Goal: Transaction & Acquisition: Download file/media

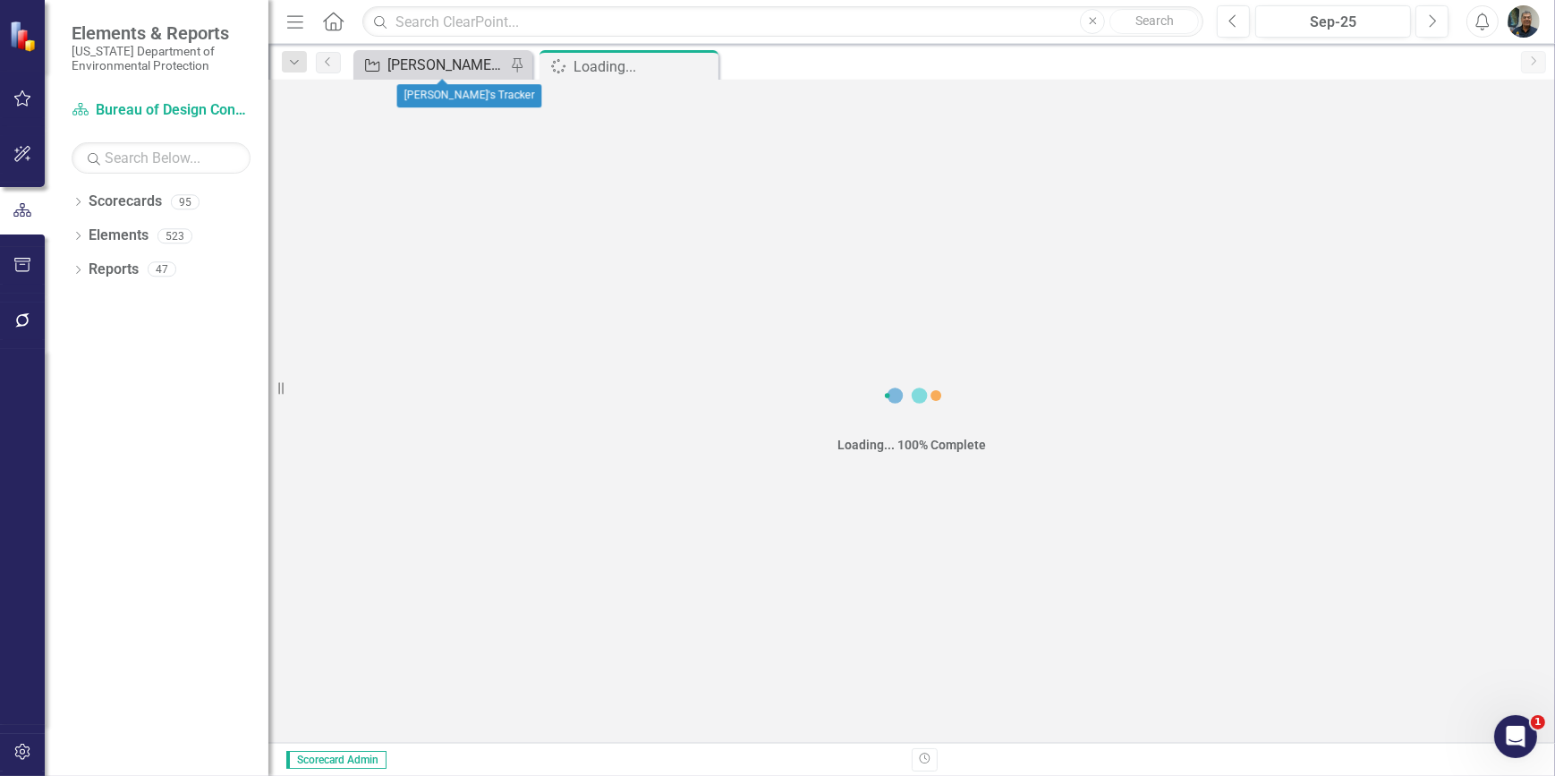
click at [463, 71] on div "[PERSON_NAME]'s Tracker" at bounding box center [446, 65] width 118 height 22
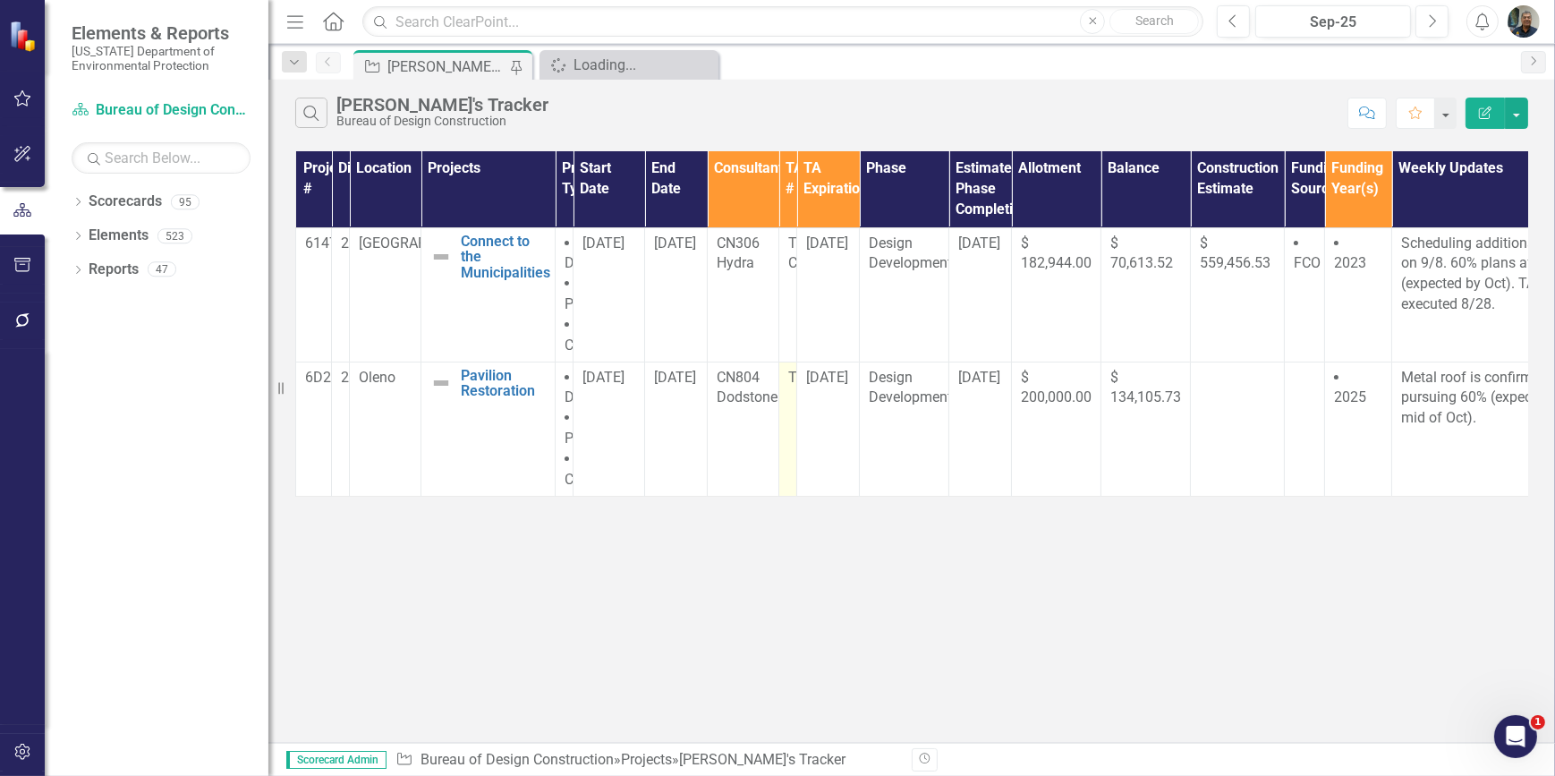
click at [786, 401] on td "TA5" at bounding box center [788, 428] width 18 height 134
click at [786, 391] on td "TA5" at bounding box center [788, 428] width 18 height 134
drag, startPoint x: 270, startPoint y: 383, endPoint x: 166, endPoint y: 384, distance: 103.8
click at [166, 384] on div "Elements & Reports [US_STATE] Department of Environmental Protection Scorecard …" at bounding box center [134, 388] width 268 height 776
drag, startPoint x: 272, startPoint y: 388, endPoint x: 258, endPoint y: 397, distance: 16.9
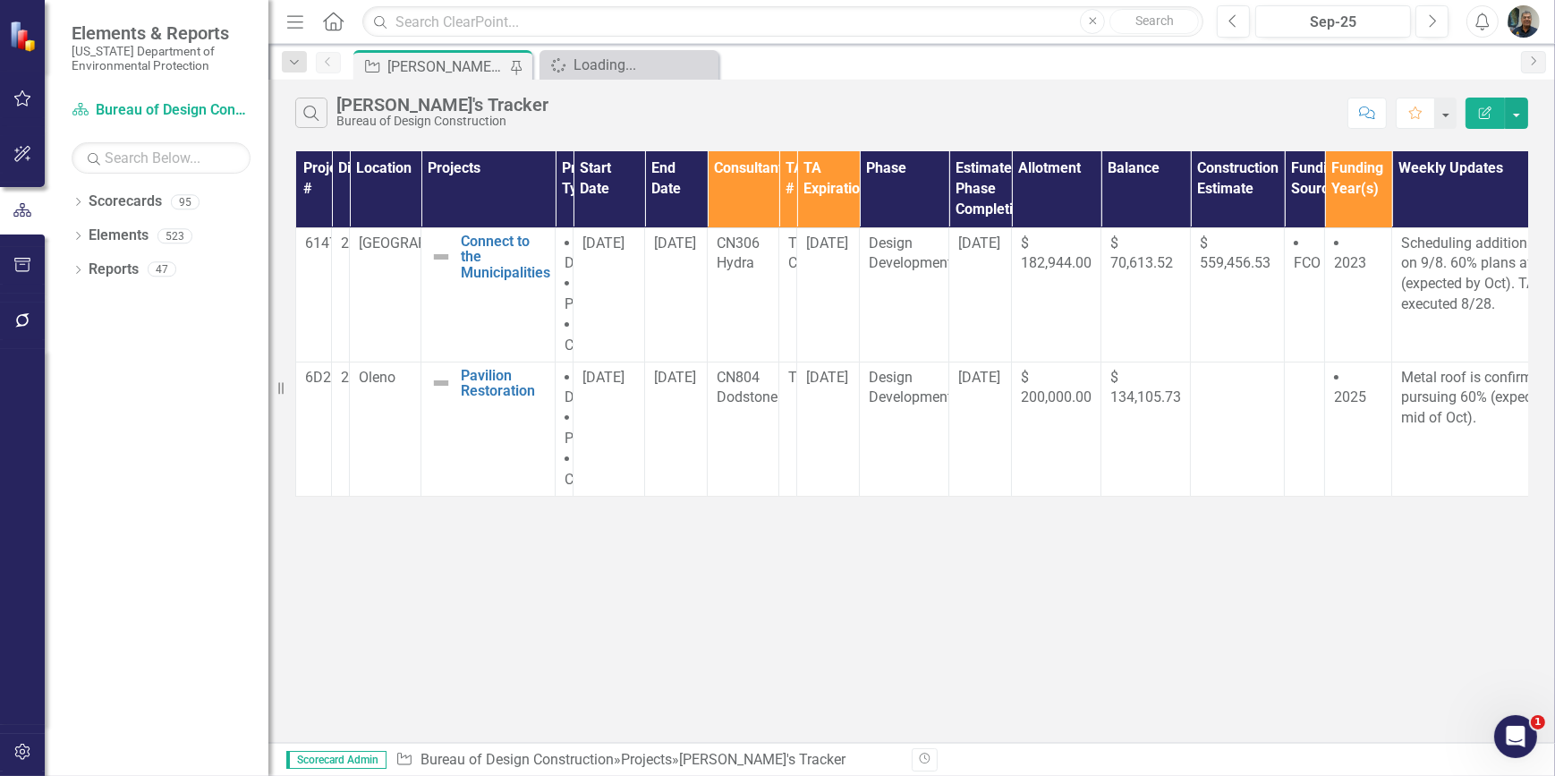
click at [239, 398] on div "Elements & Reports [US_STATE] Department of Environmental Protection Scorecard …" at bounding box center [134, 388] width 268 height 776
drag, startPoint x: 278, startPoint y: 387, endPoint x: 182, endPoint y: 387, distance: 96.6
click at [187, 390] on div "Elements & Reports [US_STATE] Department of Environmental Protection Scorecard …" at bounding box center [134, 388] width 268 height 776
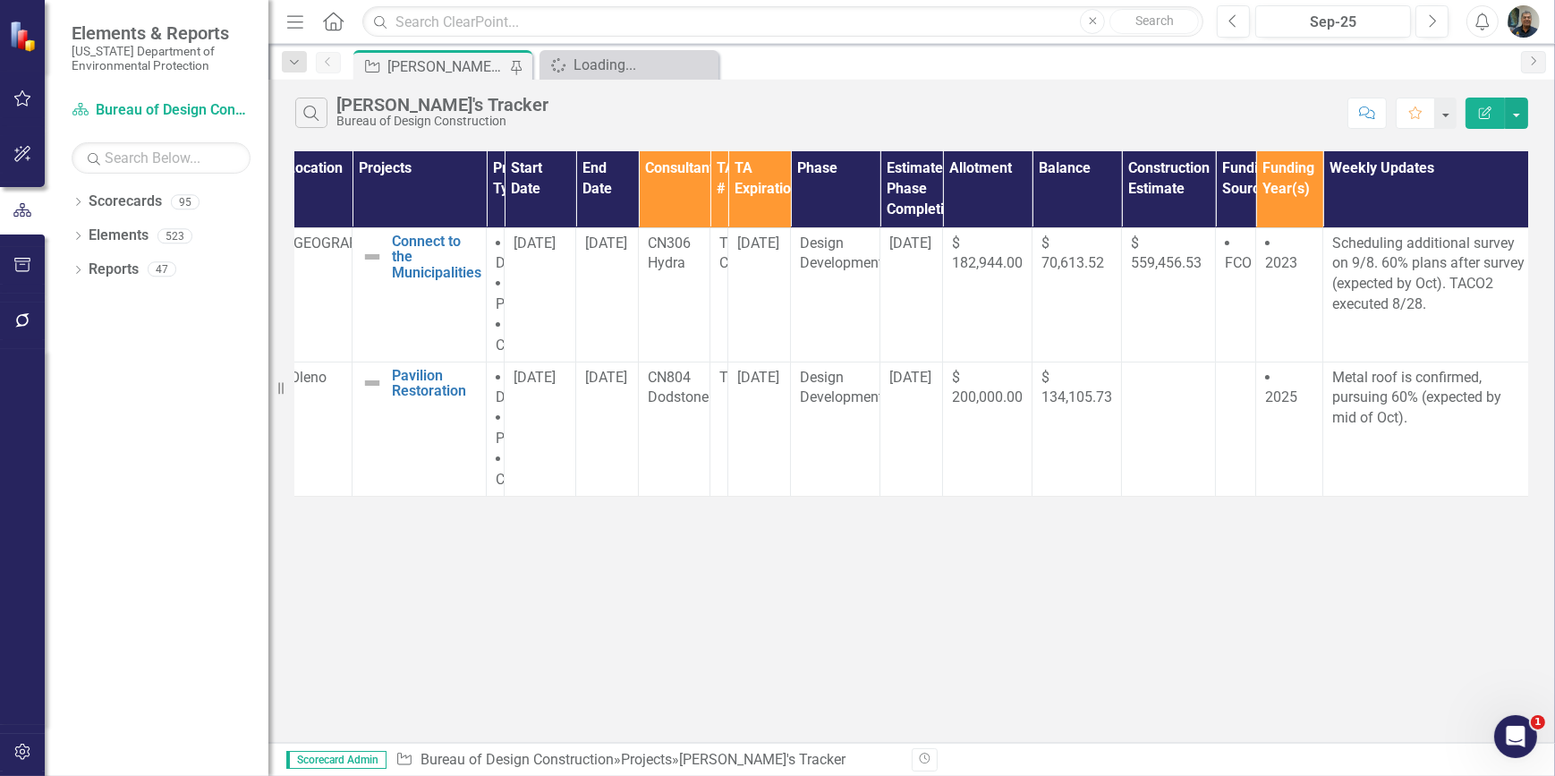
scroll to position [0, 59]
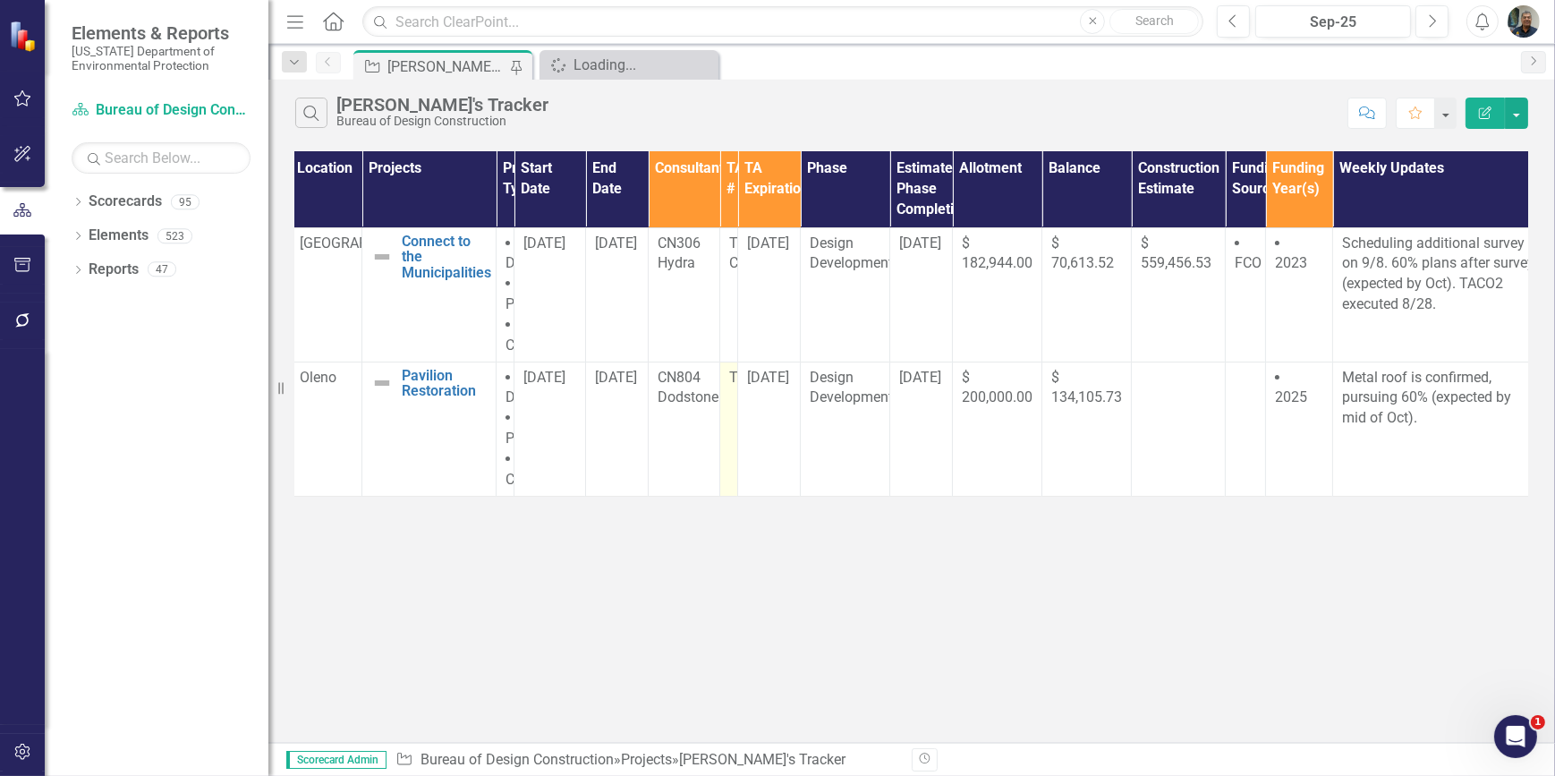
click at [727, 395] on td "TA5" at bounding box center [729, 428] width 18 height 134
click at [725, 396] on td "TA5" at bounding box center [729, 428] width 18 height 134
click at [725, 397] on td "TA5" at bounding box center [729, 428] width 18 height 134
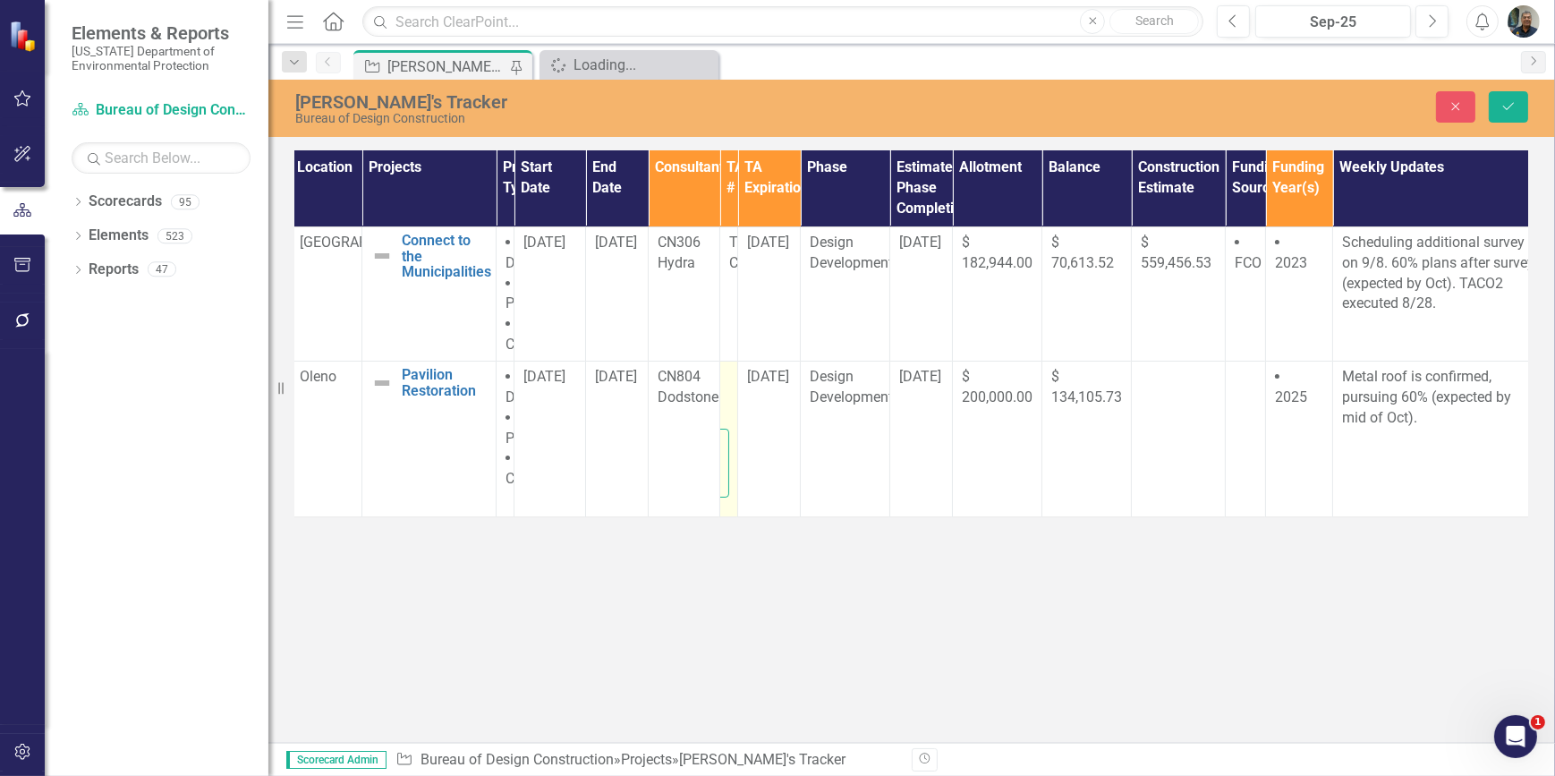
type textarea "<p>TA5</p>"
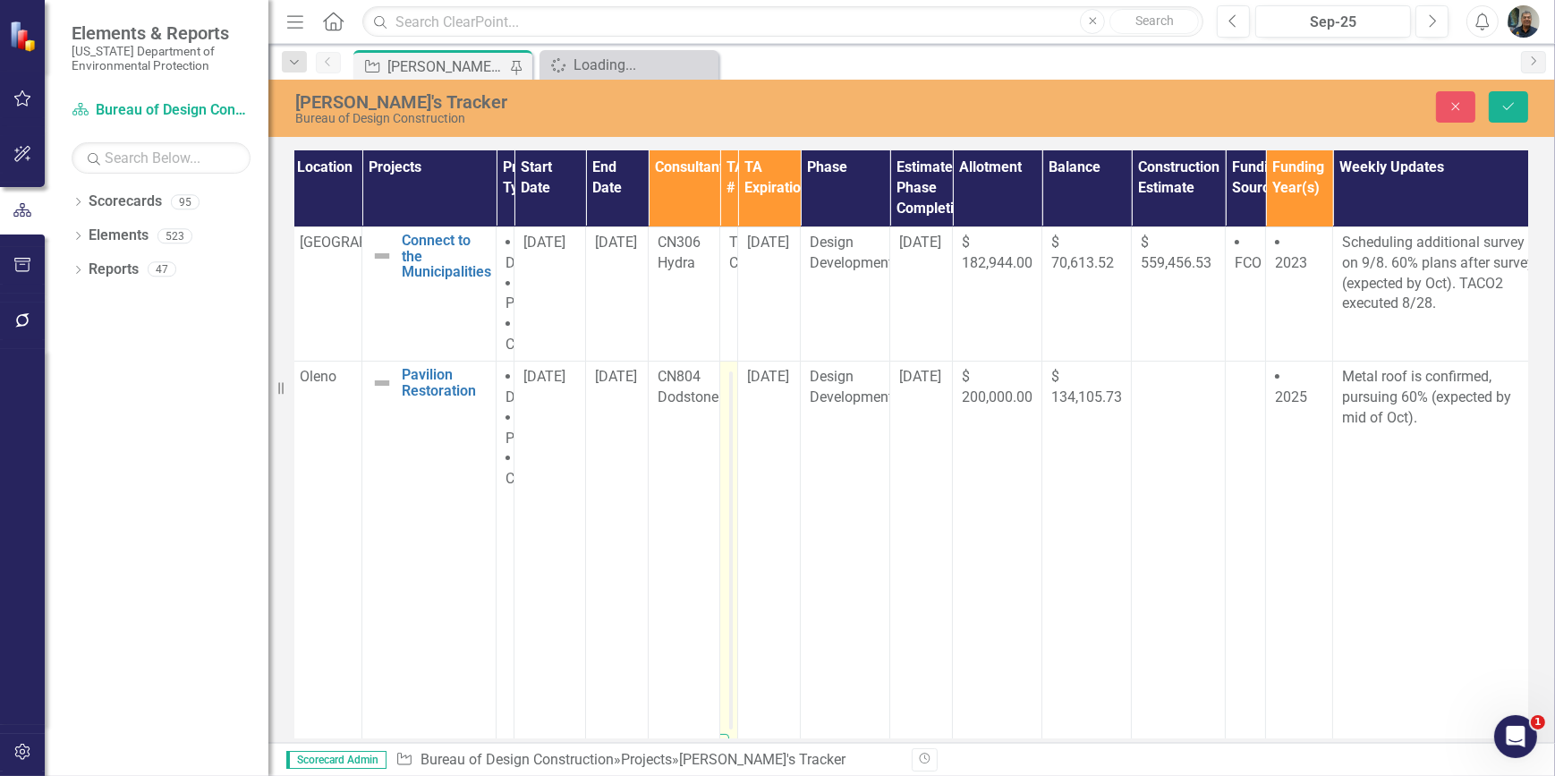
scroll to position [0, 0]
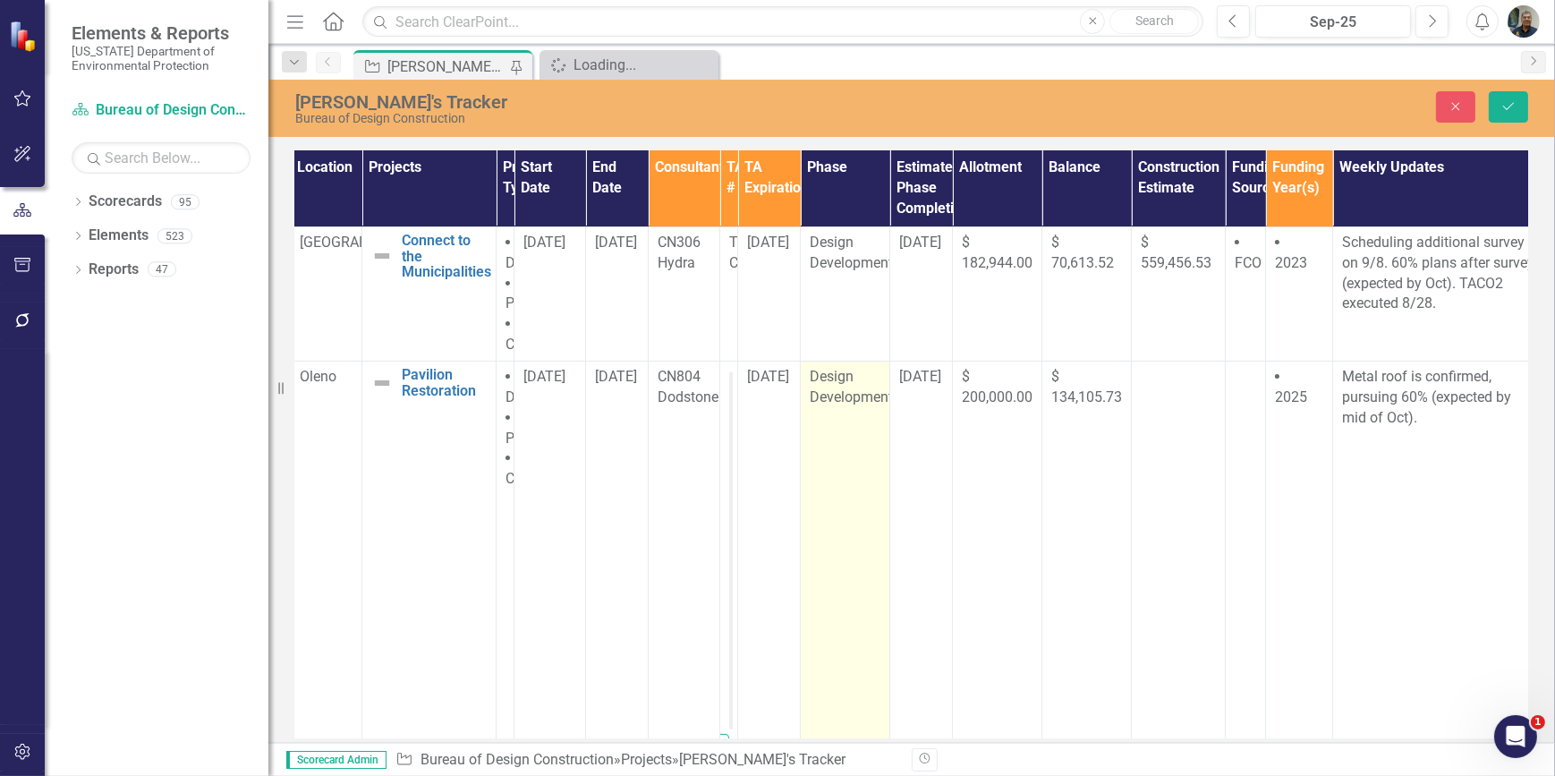
drag, startPoint x: 725, startPoint y: 397, endPoint x: 840, endPoint y: 459, distance: 130.9
click at [838, 457] on td "Design Development" at bounding box center [845, 591] width 89 height 461
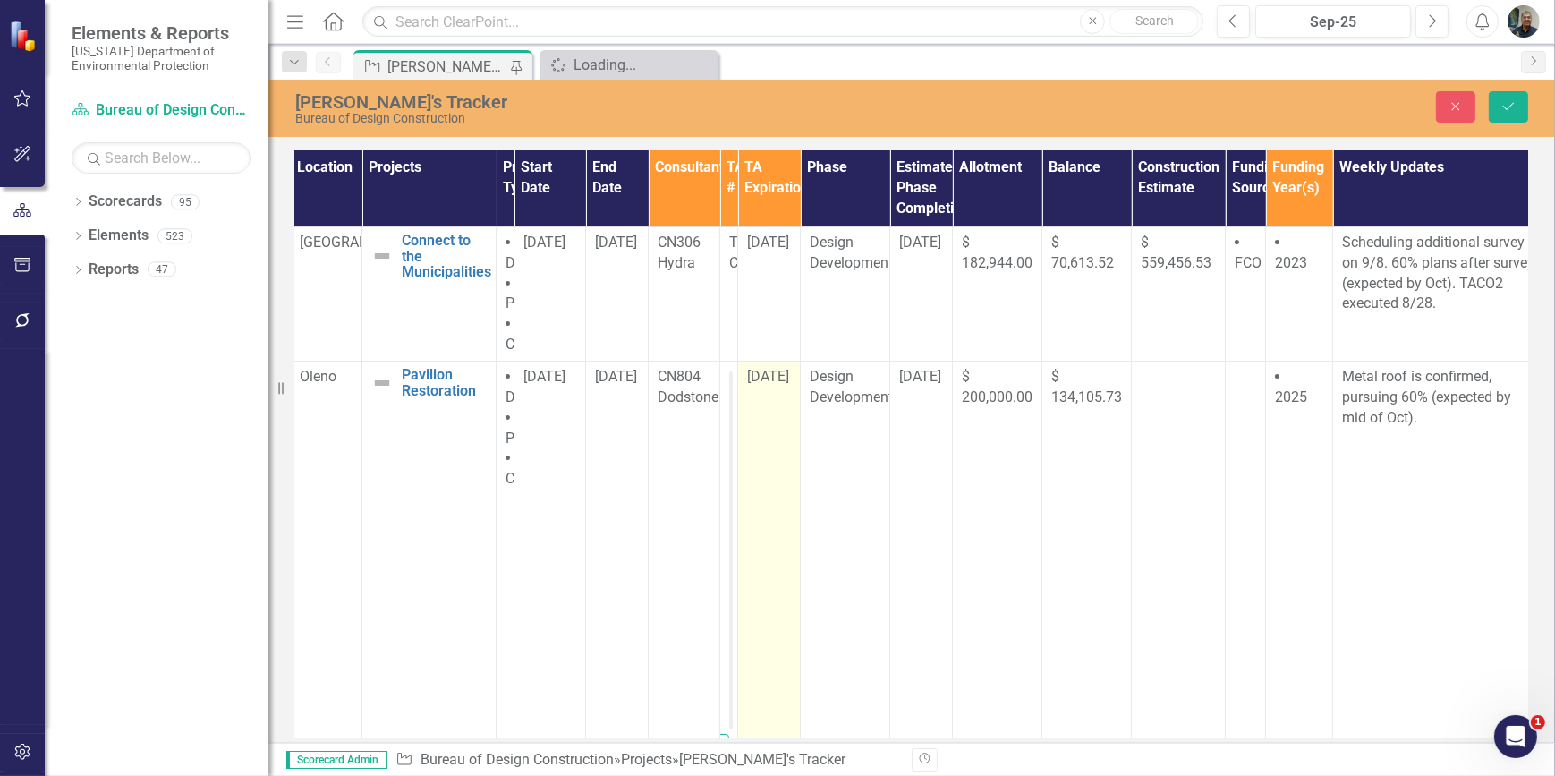
click at [752, 474] on td "[DATE]" at bounding box center [769, 591] width 63 height 461
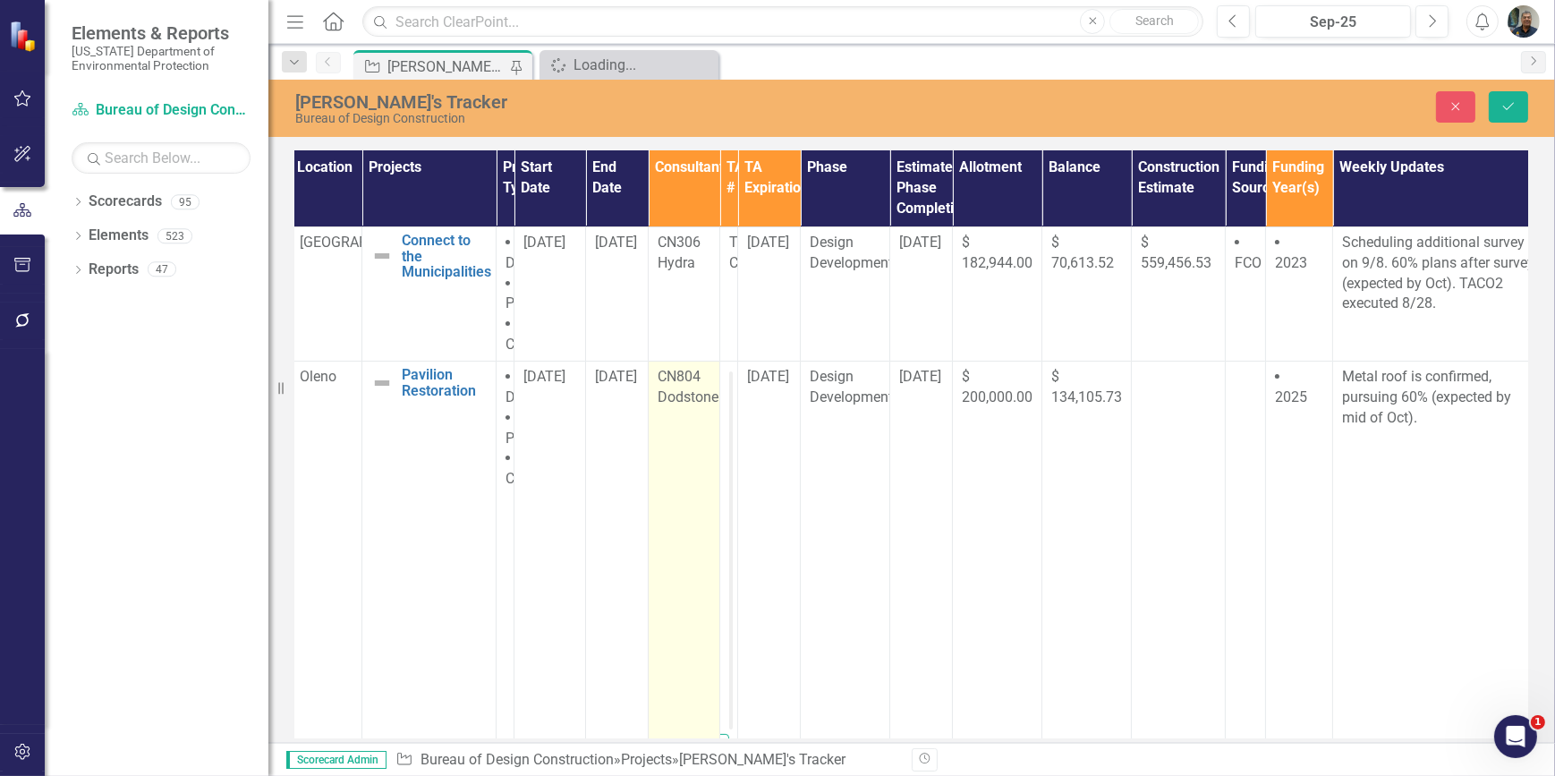
click at [703, 465] on td "CN804 Dodstone" at bounding box center [685, 591] width 72 height 461
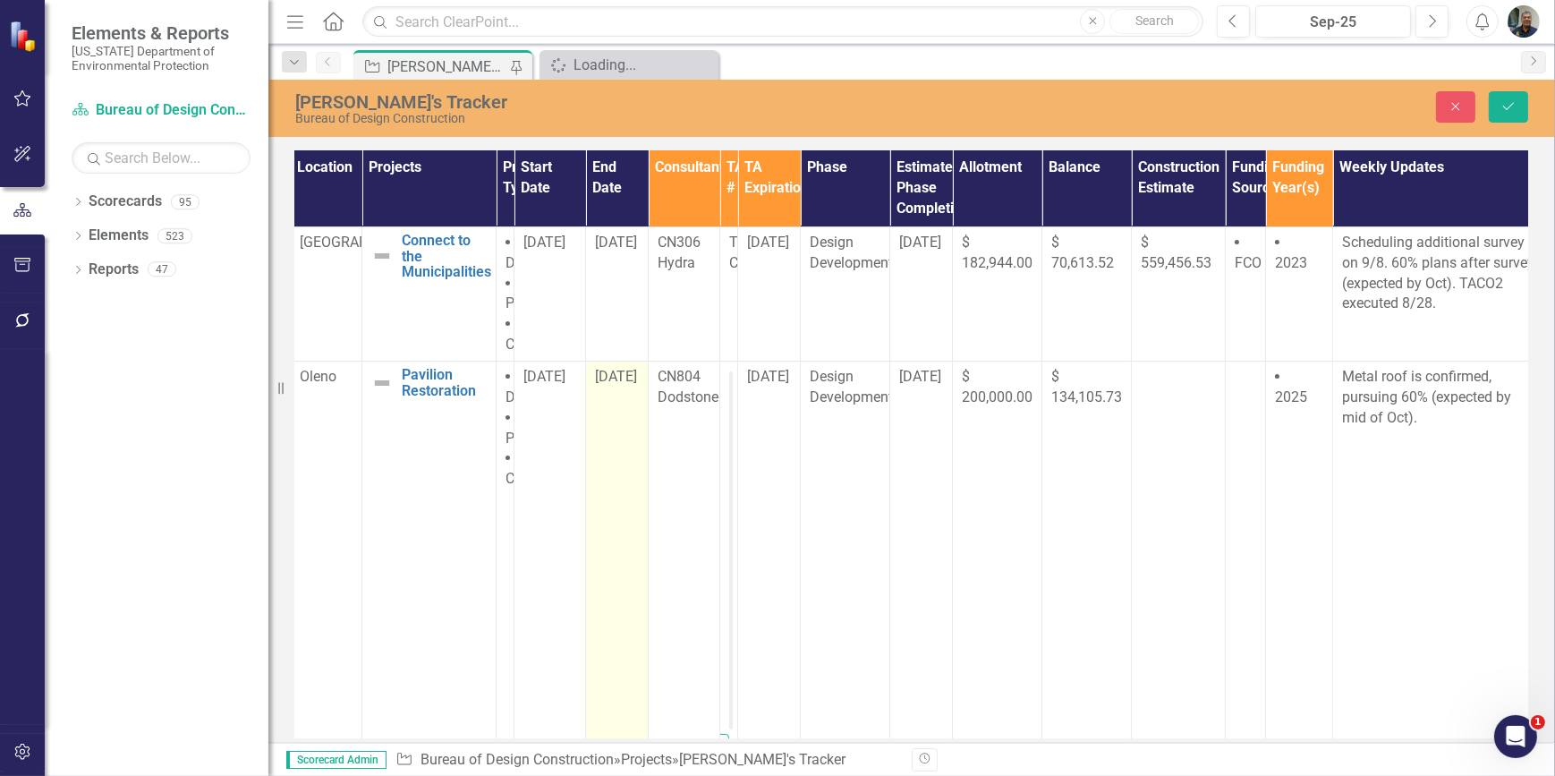
drag, startPoint x: 680, startPoint y: 446, endPoint x: 626, endPoint y: 454, distance: 54.2
click at [626, 454] on td "[DATE]" at bounding box center [617, 591] width 63 height 461
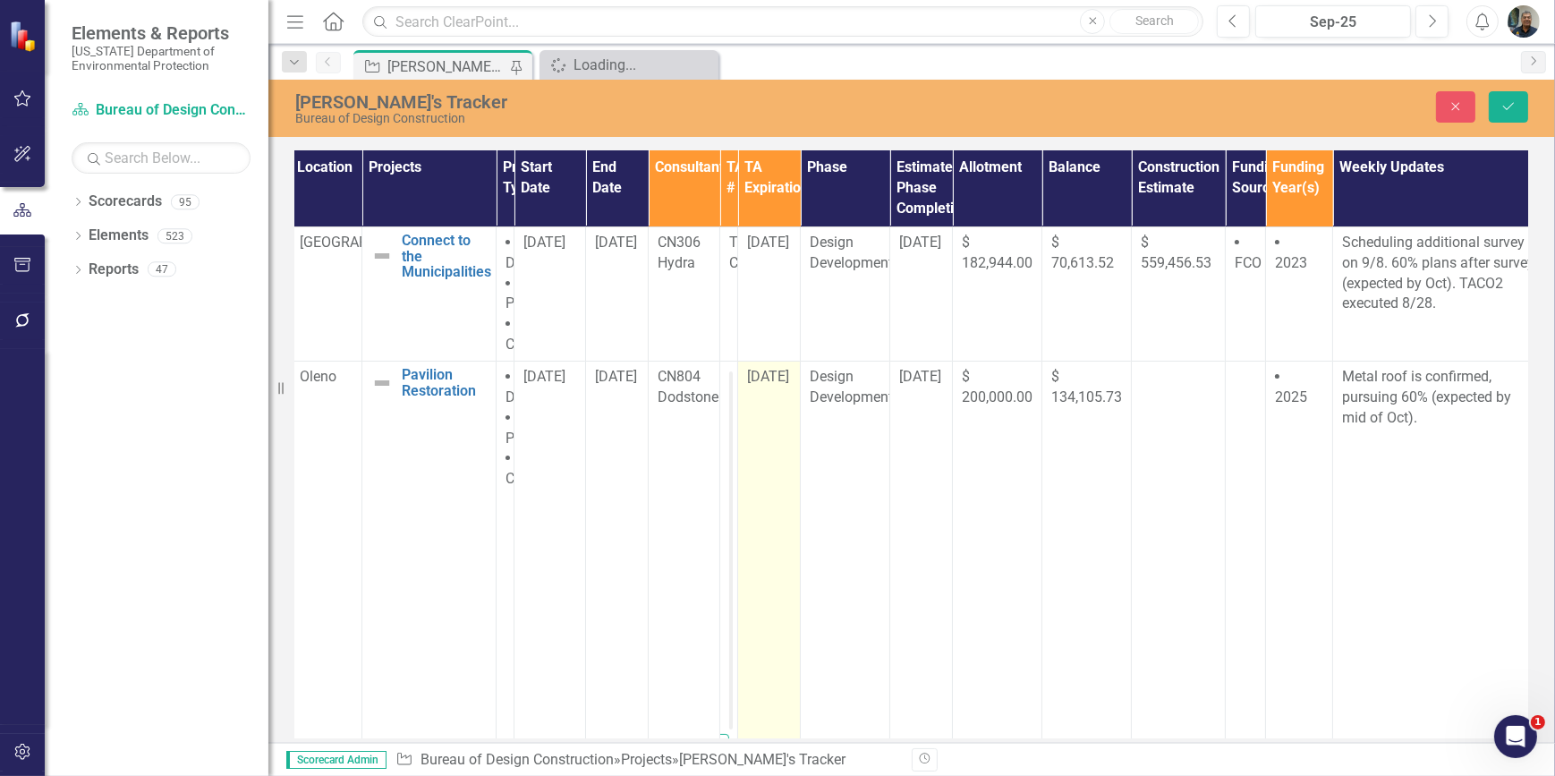
click at [785, 470] on td "[DATE]" at bounding box center [769, 591] width 63 height 461
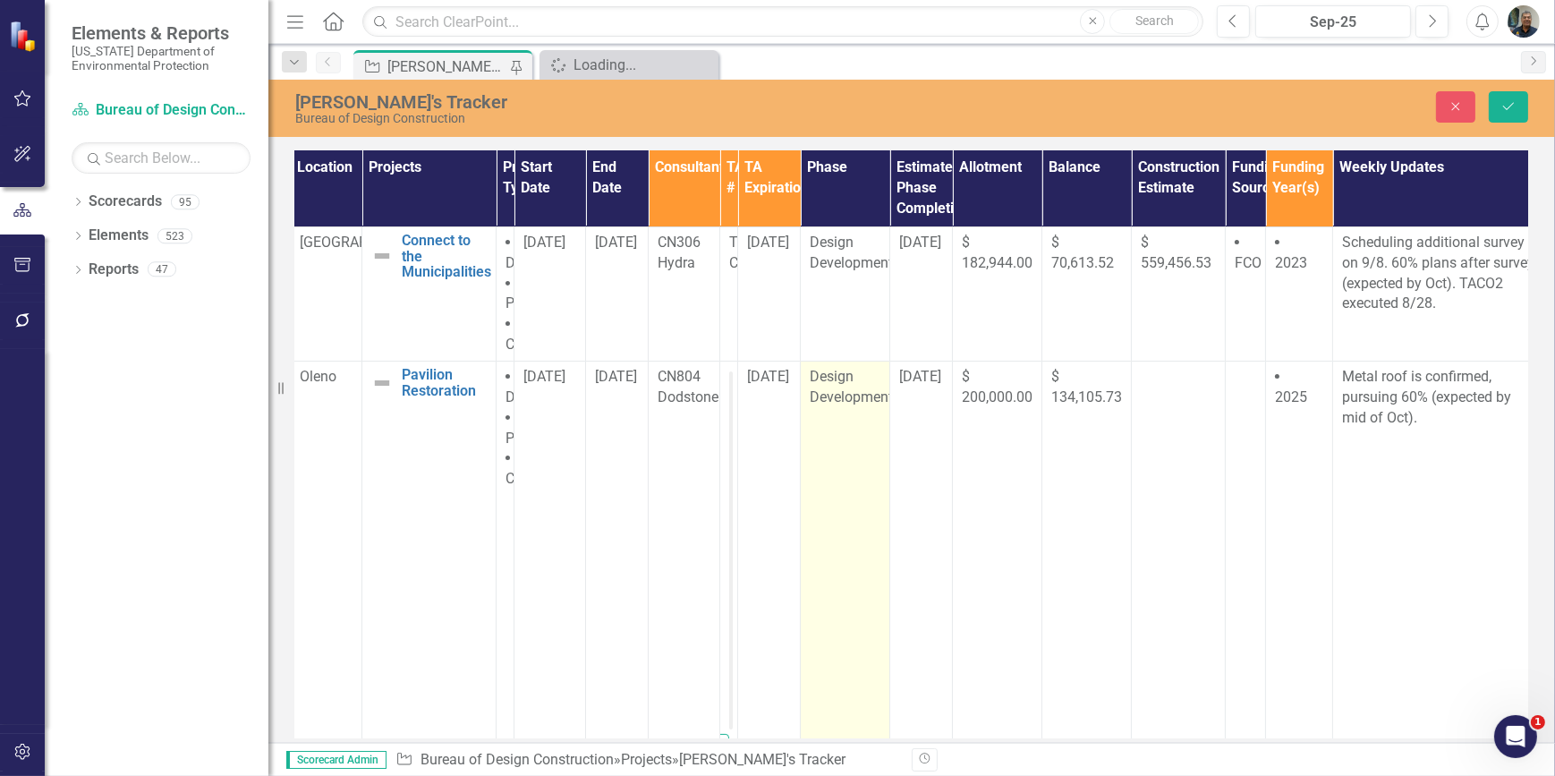
click at [846, 463] on td "Design Development" at bounding box center [845, 591] width 89 height 461
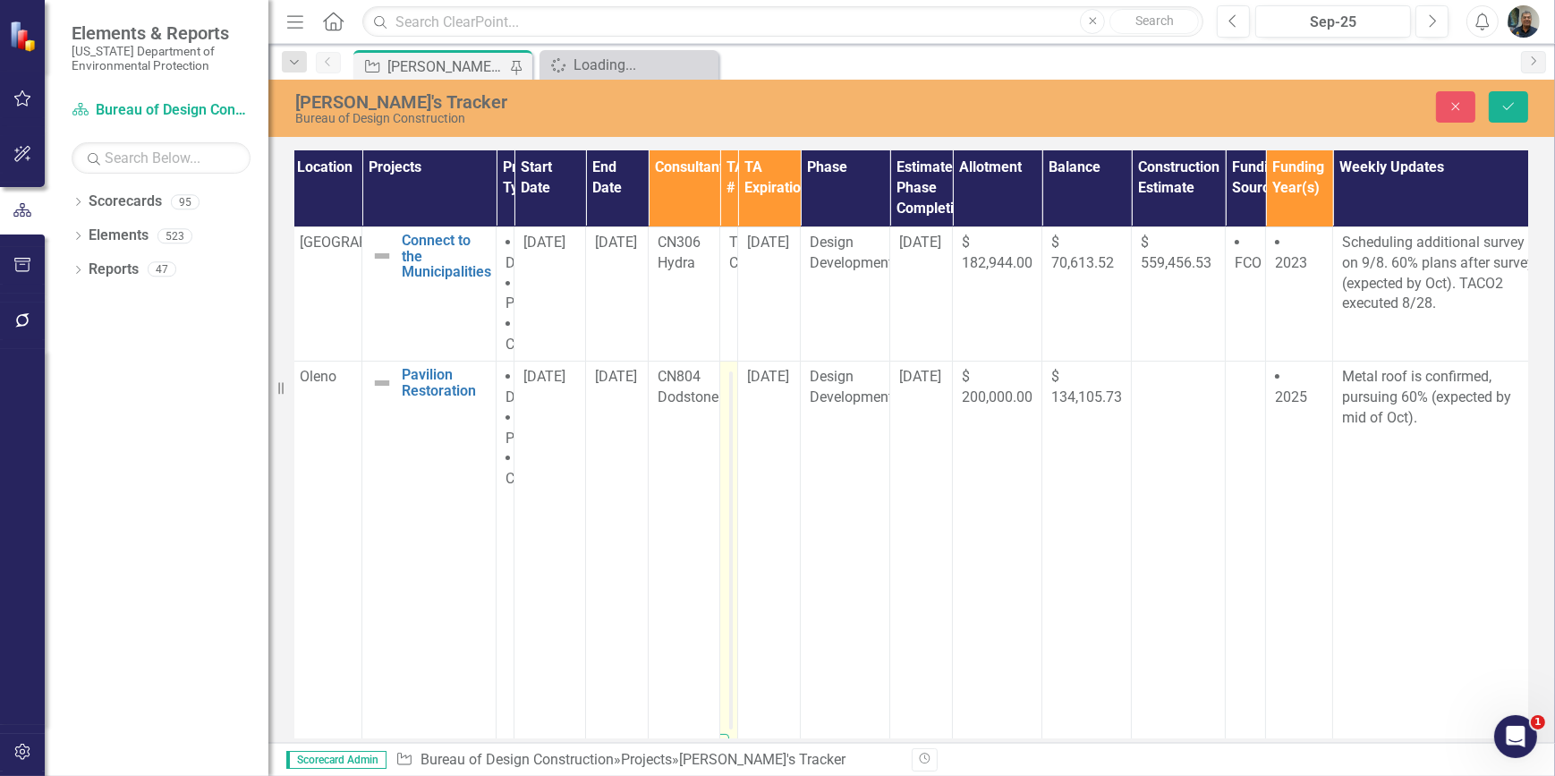
click at [727, 421] on td "<p>TA5</p> Switch to old editor" at bounding box center [729, 591] width 18 height 461
click at [725, 313] on td "TA33 CO2" at bounding box center [729, 293] width 18 height 134
click at [791, 90] on div "[PERSON_NAME]'s Tracker Bureau of Design Construction" at bounding box center [643, 107] width 751 height 37
click at [592, 56] on div "Loading..." at bounding box center [632, 65] width 118 height 22
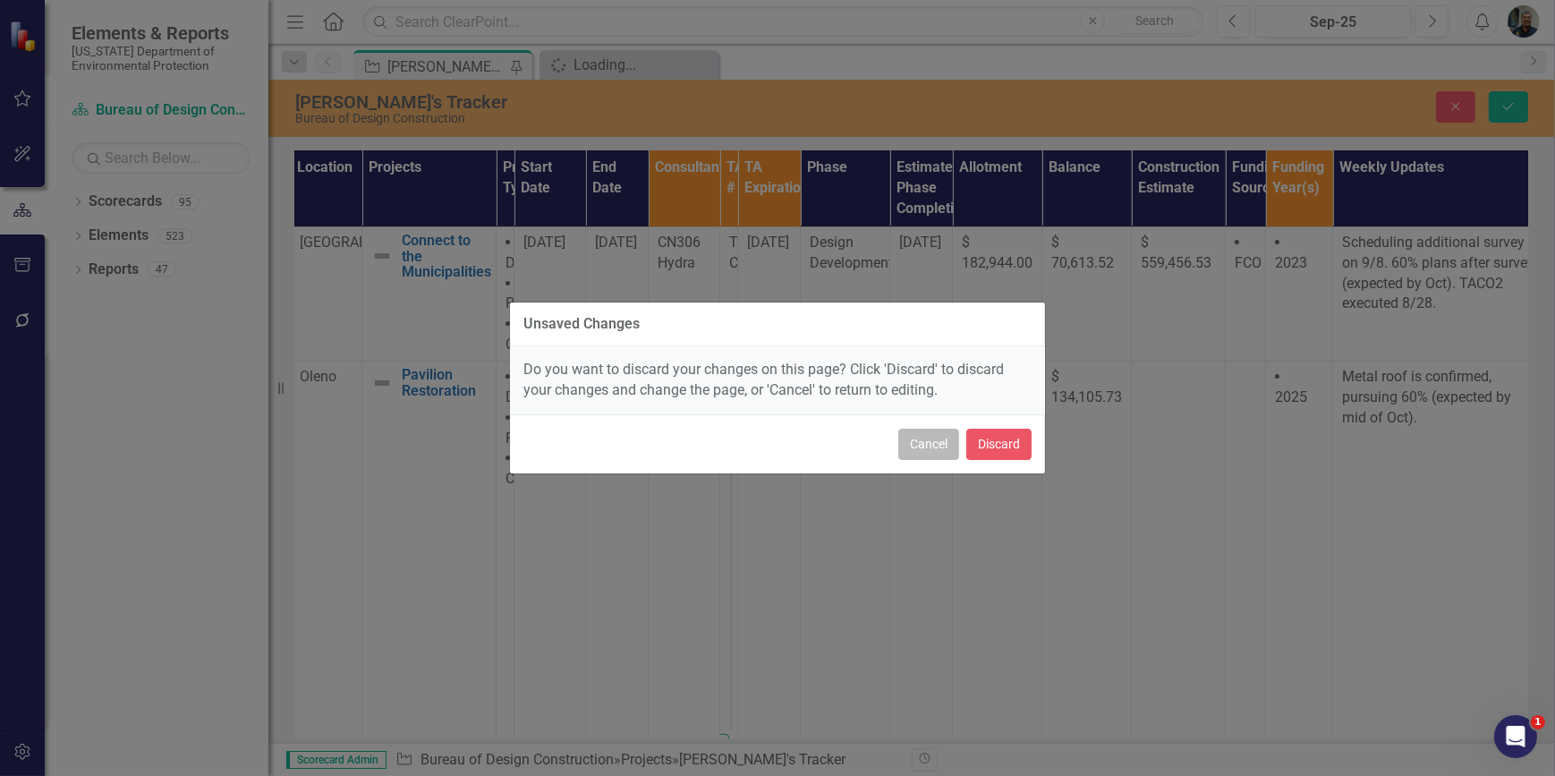
click at [930, 445] on button "Cancel" at bounding box center [928, 444] width 61 height 31
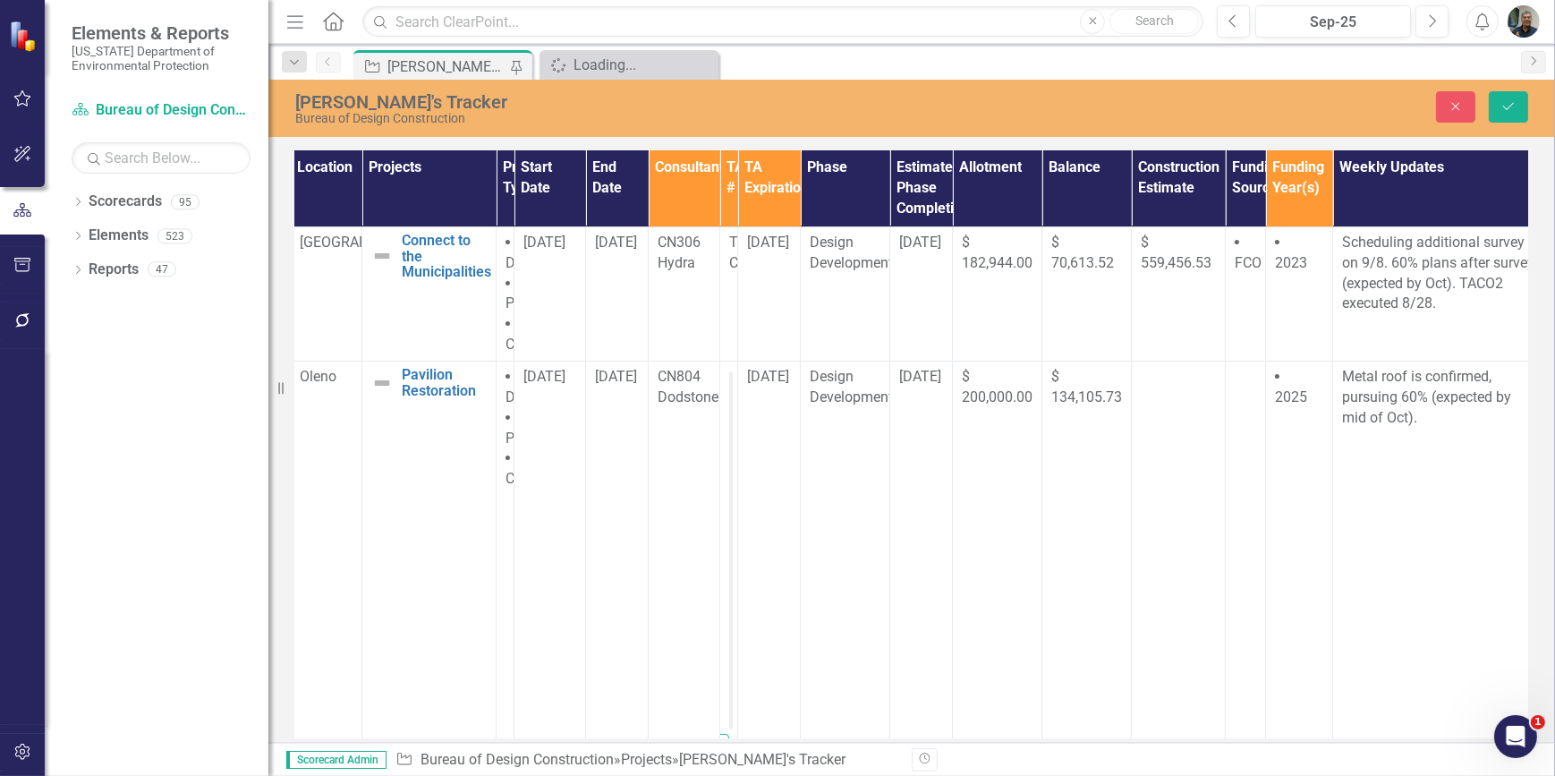
click at [470, 68] on div "[PERSON_NAME]'s Tracker" at bounding box center [446, 66] width 118 height 22
click at [580, 63] on div "Loading..." at bounding box center [632, 65] width 118 height 22
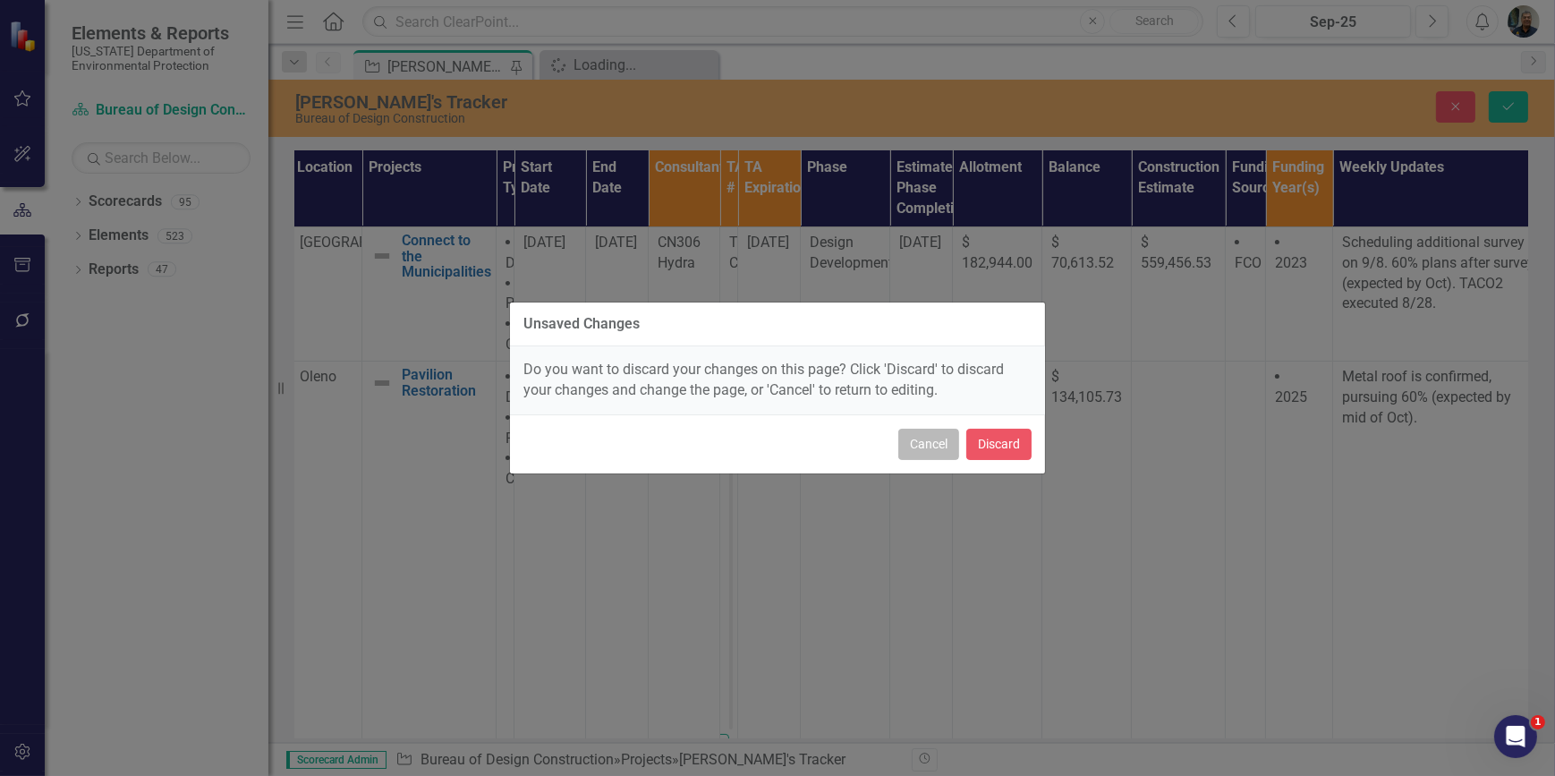
click at [907, 440] on button "Cancel" at bounding box center [928, 444] width 61 height 31
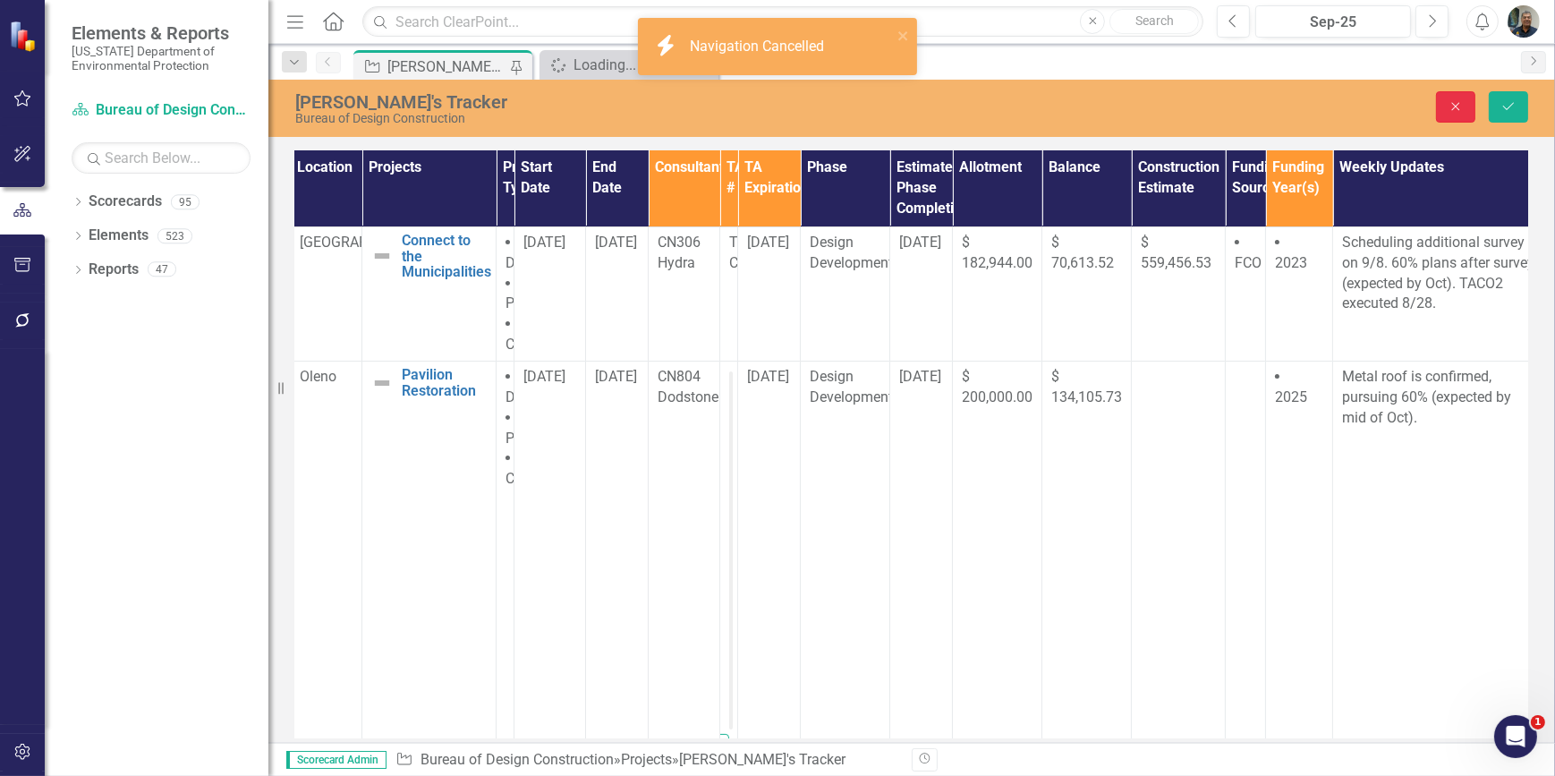
click at [1464, 98] on button "Close" at bounding box center [1455, 106] width 39 height 31
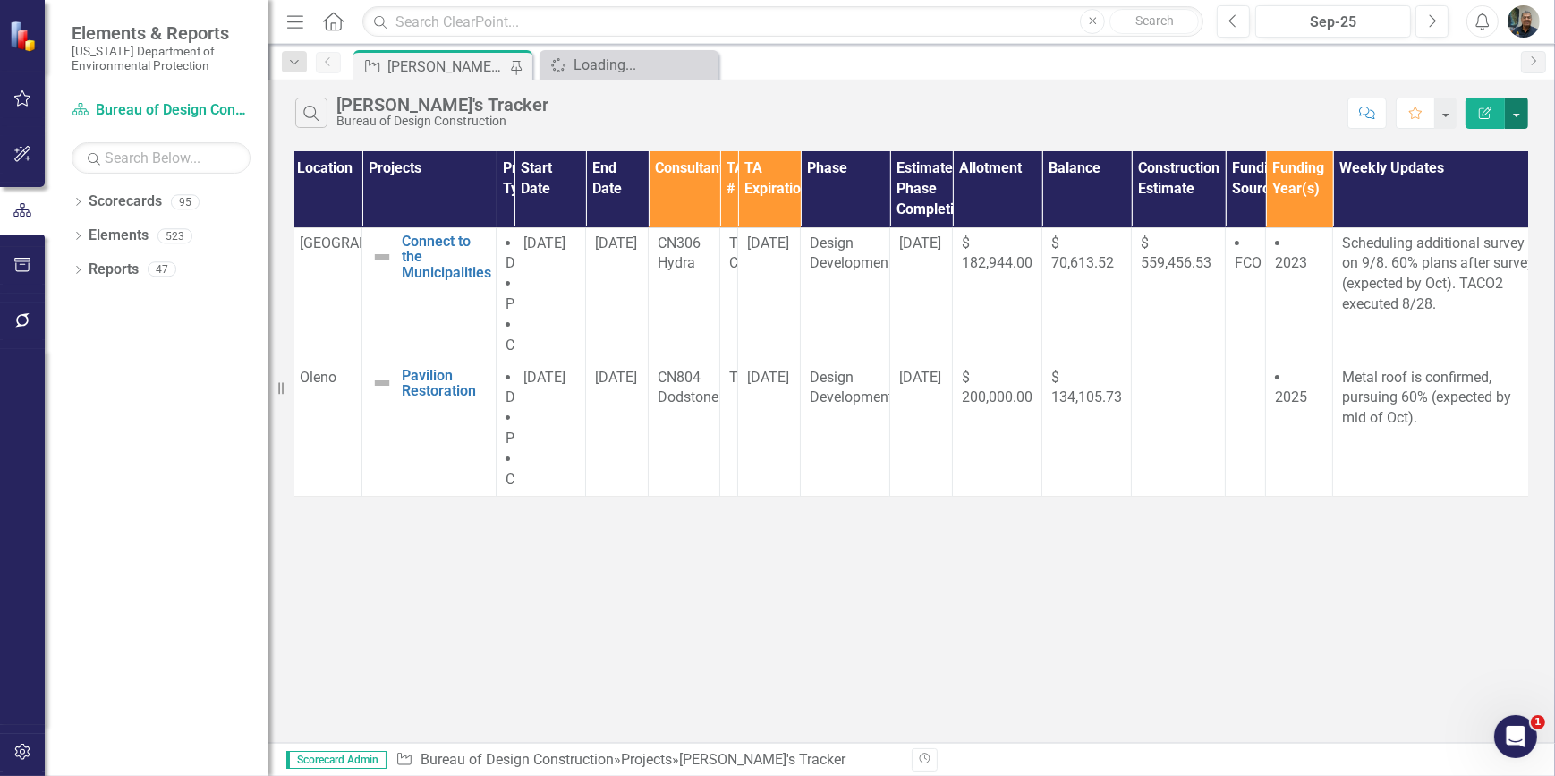
click at [1513, 113] on button "button" at bounding box center [1516, 113] width 23 height 31
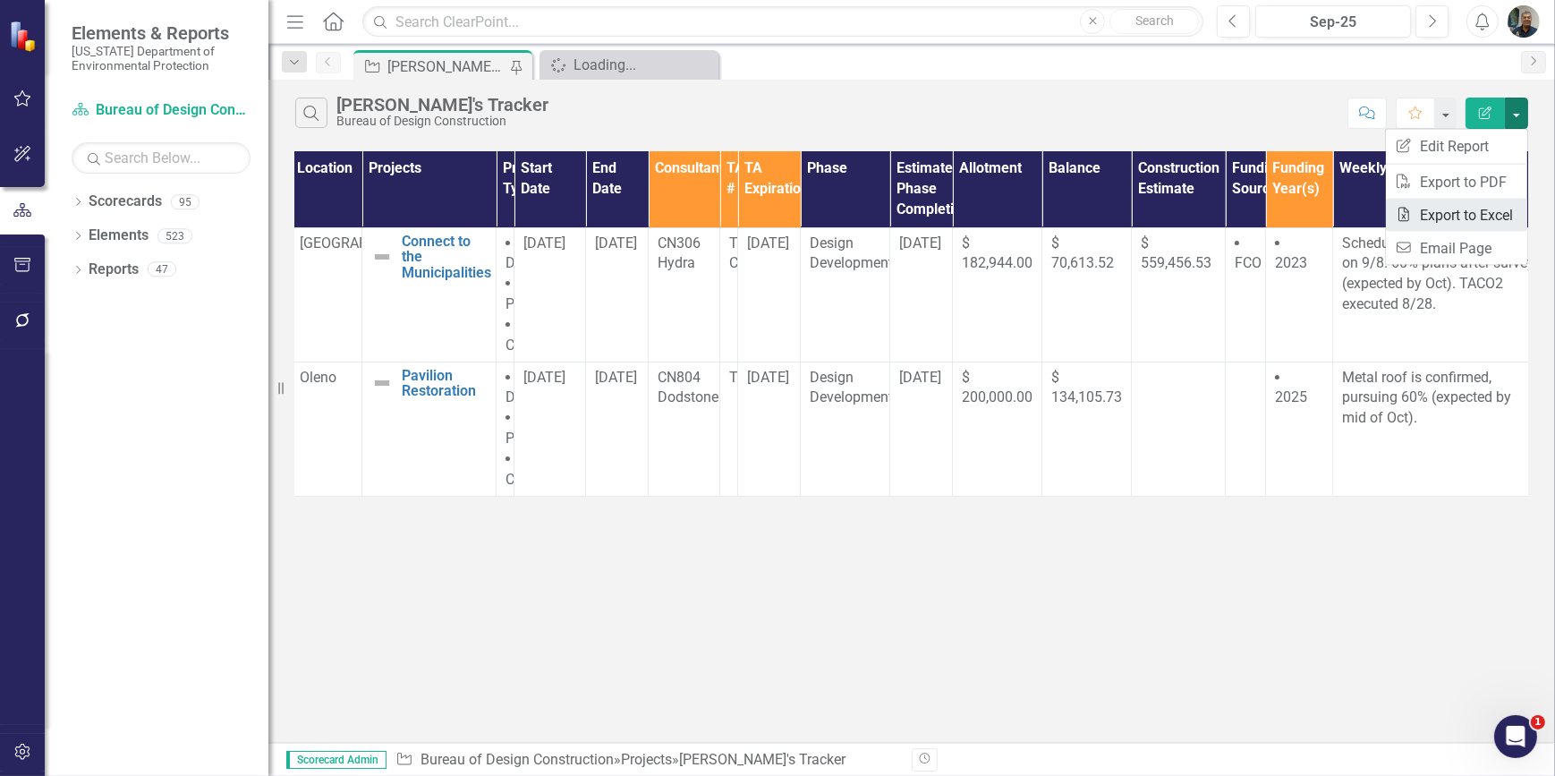
click at [1465, 212] on link "Excel Export to Excel" at bounding box center [1456, 215] width 141 height 33
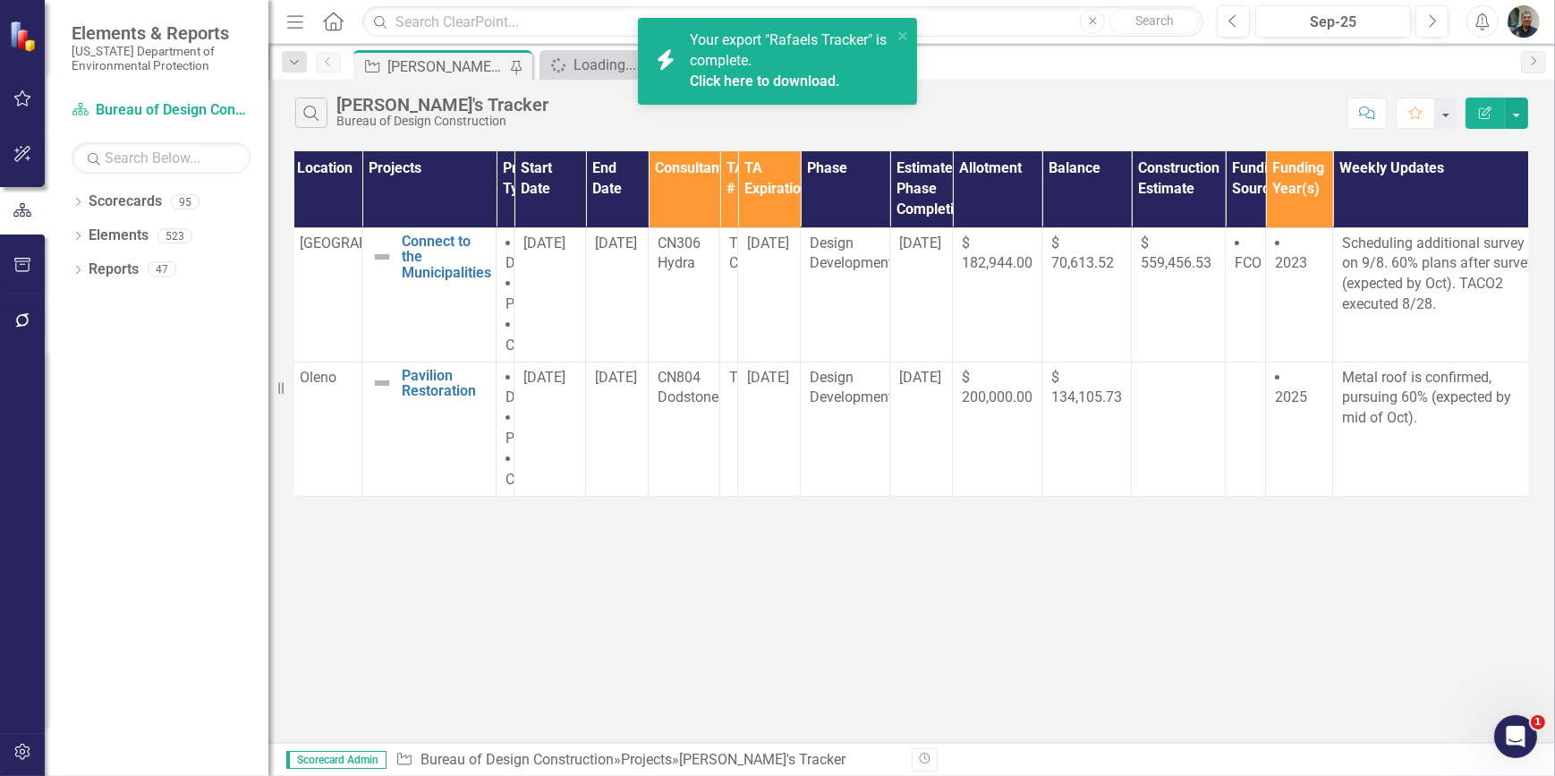
click at [822, 77] on link "Click here to download." at bounding box center [765, 80] width 150 height 17
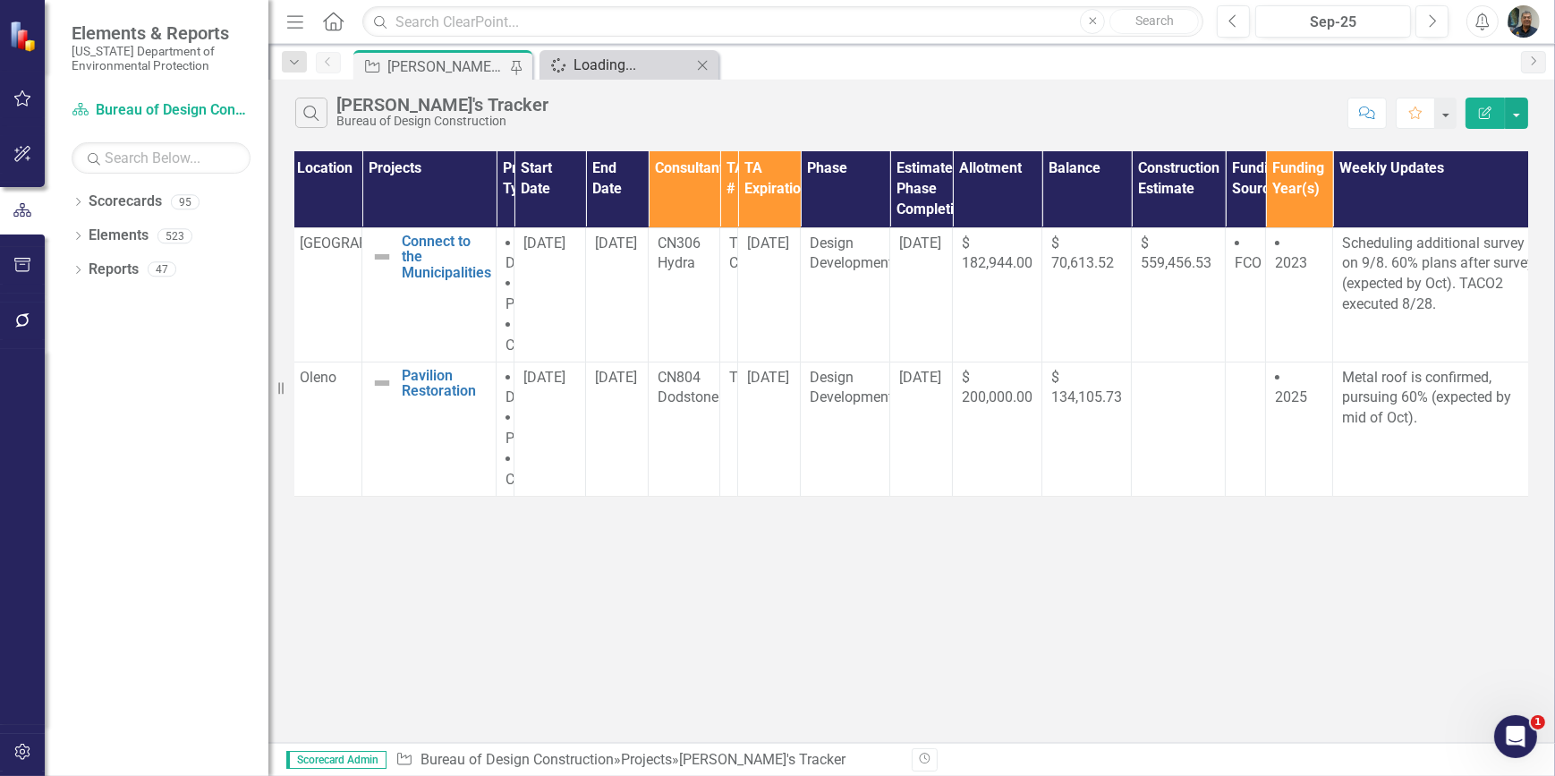
click at [636, 72] on div "Loading..." at bounding box center [632, 65] width 118 height 22
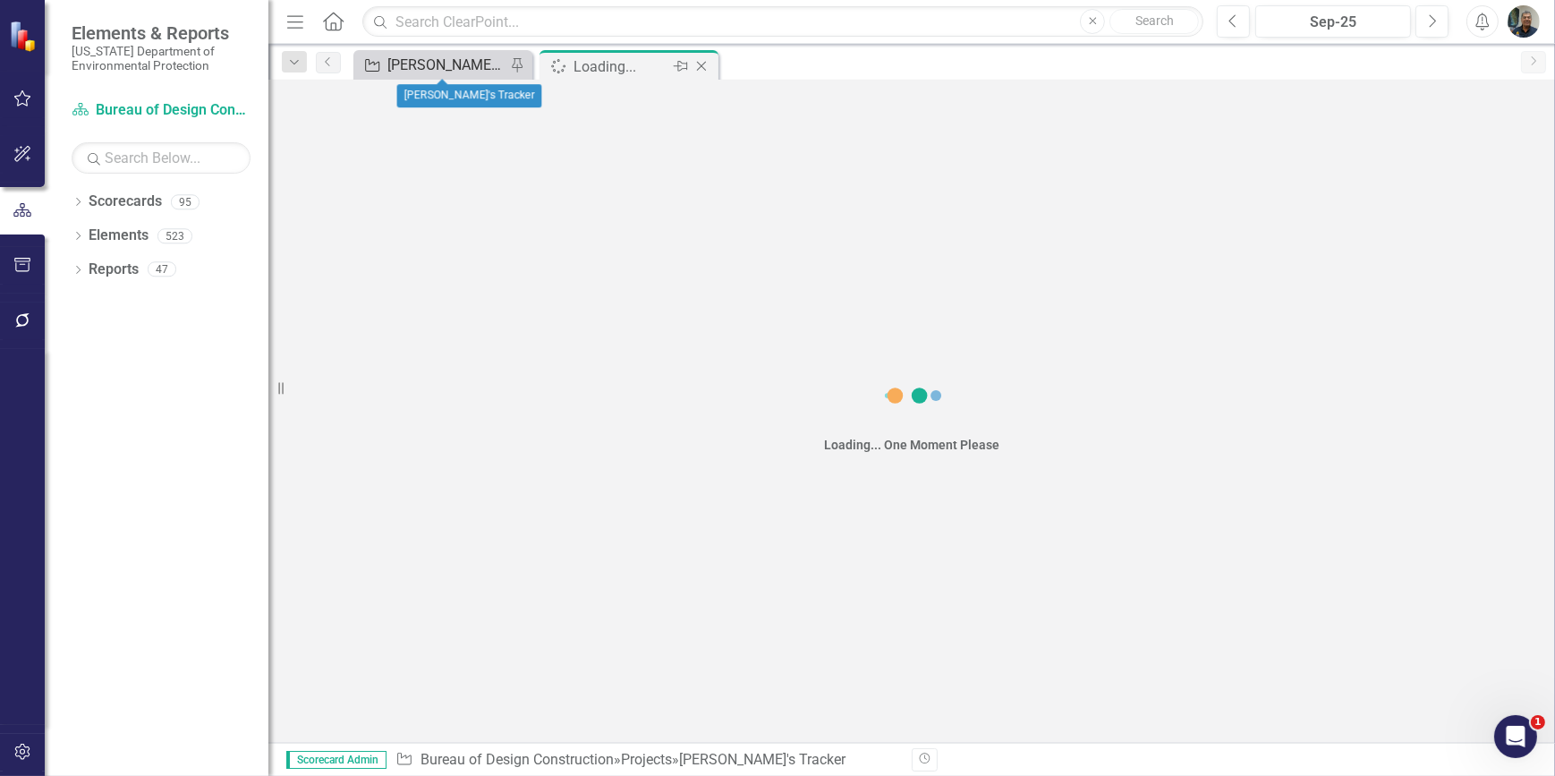
click at [422, 64] on div "[PERSON_NAME]'s Tracker" at bounding box center [446, 65] width 118 height 22
